Goal: Contribute content

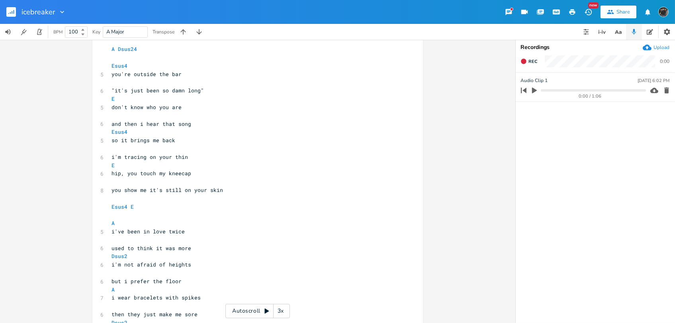
scroll to position [381, 0]
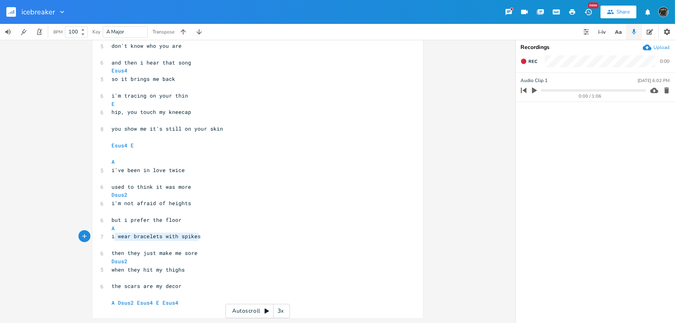
type textarea "i wear bracelets with spikes"
drag, startPoint x: 212, startPoint y: 237, endPoint x: 110, endPoint y: 240, distance: 102.4
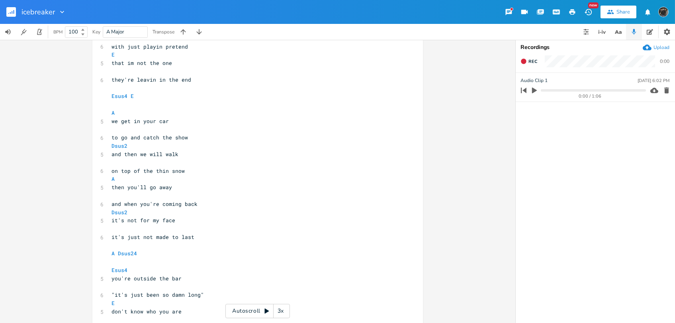
scroll to position [0, 0]
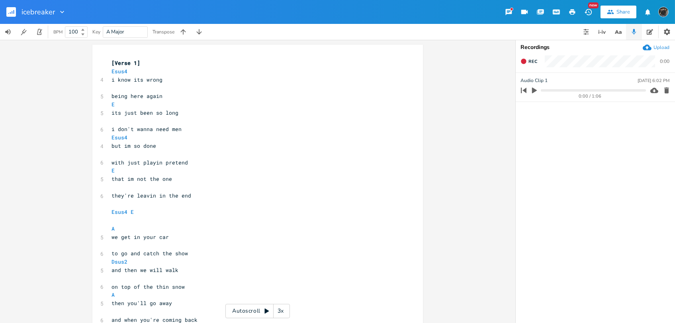
type textarea "bracelets of barbed wire"
click at [281, 310] on div "3x" at bounding box center [281, 311] width 14 height 14
click at [281, 310] on div "4x" at bounding box center [281, 311] width 14 height 14
click at [281, 310] on div "5x" at bounding box center [281, 311] width 14 height 14
click at [276, 308] on div "1x" at bounding box center [281, 311] width 14 height 14
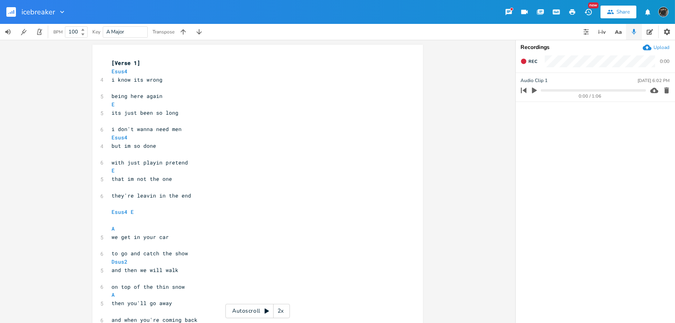
click at [266, 309] on icon at bounding box center [266, 311] width 4 height 5
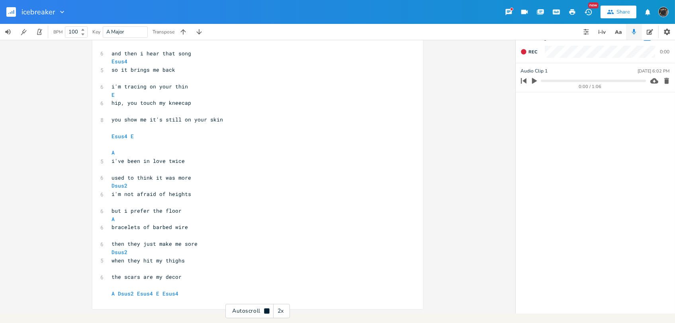
scroll to position [381, 0]
click at [14, 10] on icon "button" at bounding box center [14, 12] width 1 height 4
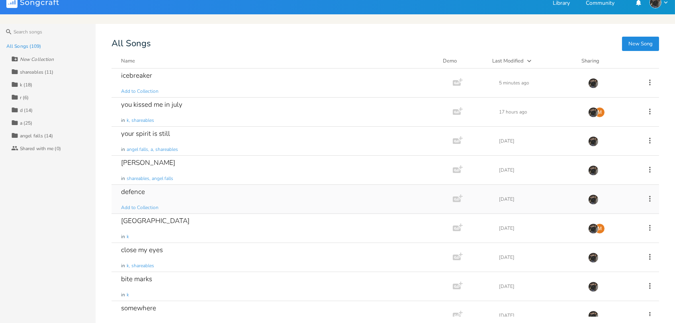
click at [326, 198] on div "defence Add to Collection" at bounding box center [280, 199] width 319 height 29
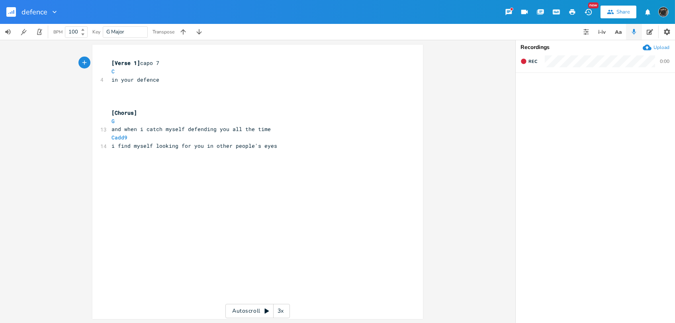
click at [11, 10] on rect "button" at bounding box center [11, 12] width 10 height 10
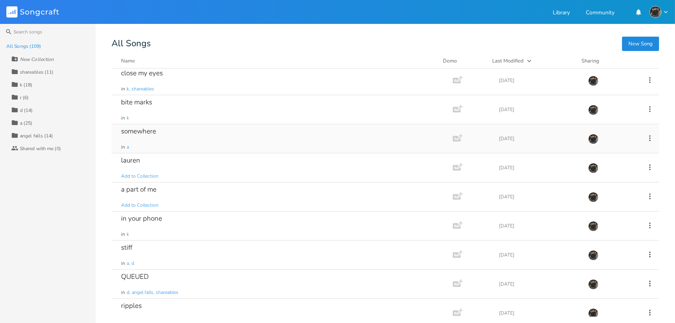
scroll to position [133, 0]
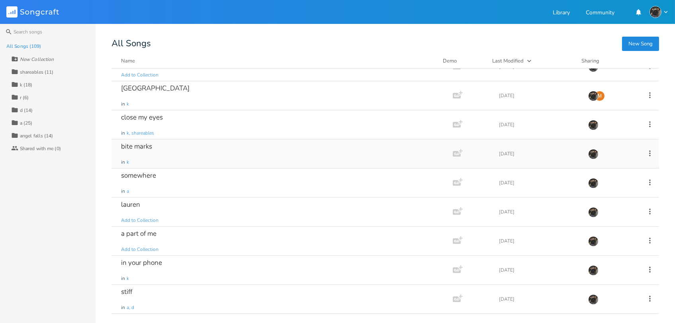
click at [164, 150] on div "bite marks in k" at bounding box center [280, 153] width 319 height 29
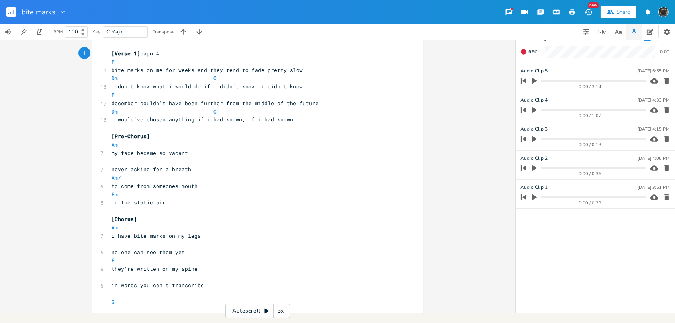
click at [256, 311] on div "Autoscroll 3x" at bounding box center [257, 311] width 65 height 14
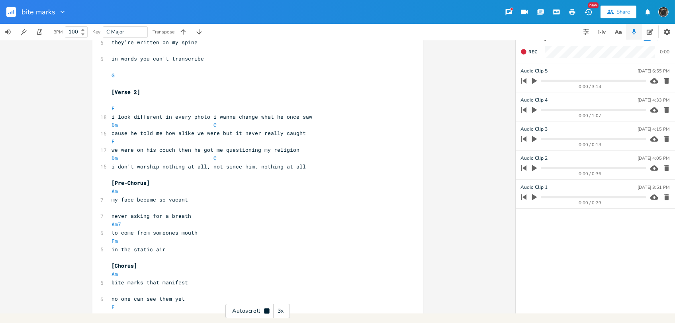
scroll to position [227, 0]
